Goal: Task Accomplishment & Management: Manage account settings

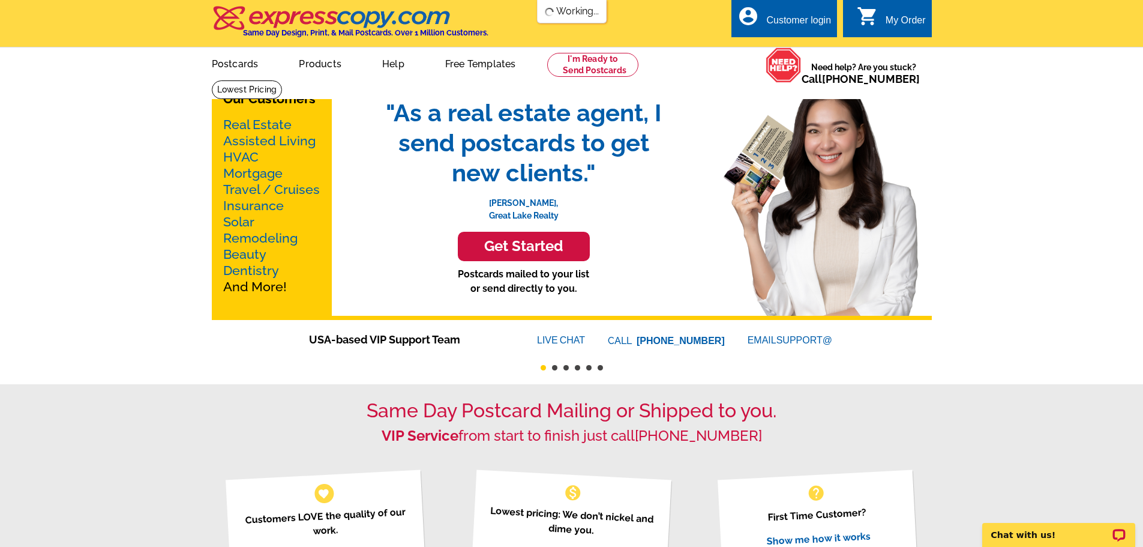
click at [769, 20] on div "Customer login" at bounding box center [798, 23] width 65 height 17
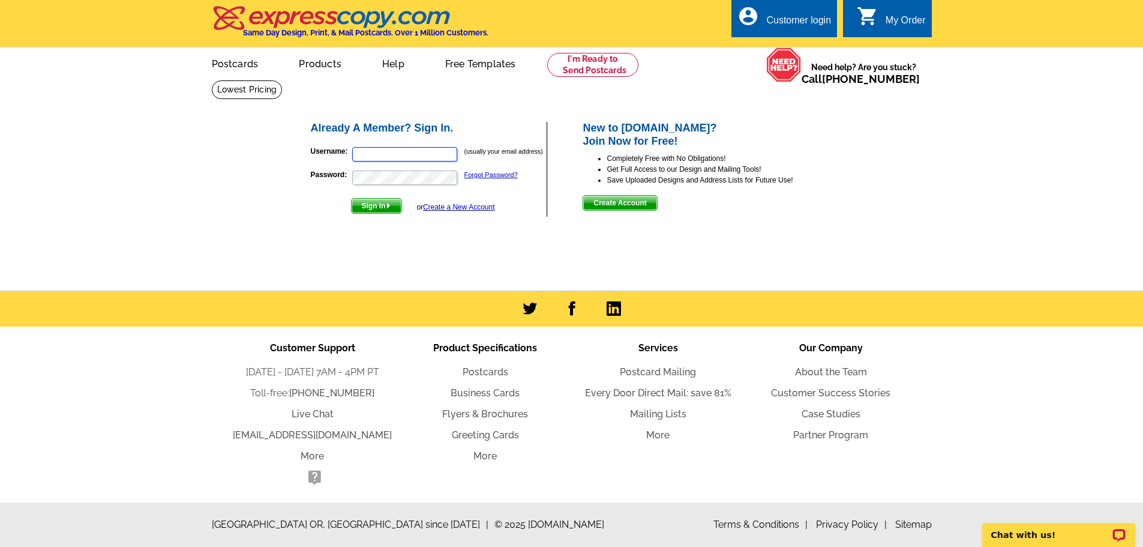
click at [401, 155] on input "Username:" at bounding box center [404, 154] width 105 height 14
type input "[PERSON_NAME][EMAIL_ADDRESS][DOMAIN_NAME]"
click at [351, 198] on button "Sign In" at bounding box center [376, 206] width 51 height 16
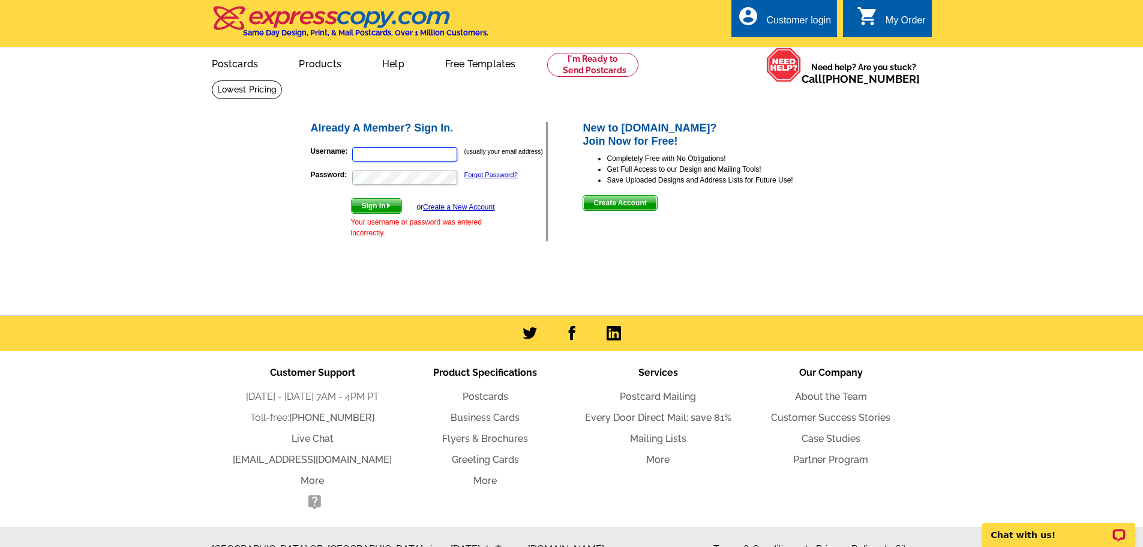
click at [423, 157] on input "Username:" at bounding box center [404, 154] width 105 height 14
type input "[EMAIL_ADDRESS][DOMAIN_NAME]"
click at [351, 198] on button "Sign In" at bounding box center [376, 206] width 51 height 16
